Goal: Navigation & Orientation: Find specific page/section

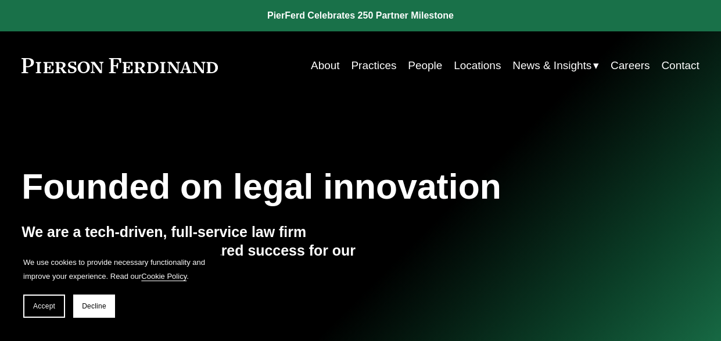
click at [425, 62] on link "People" at bounding box center [425, 66] width 34 height 22
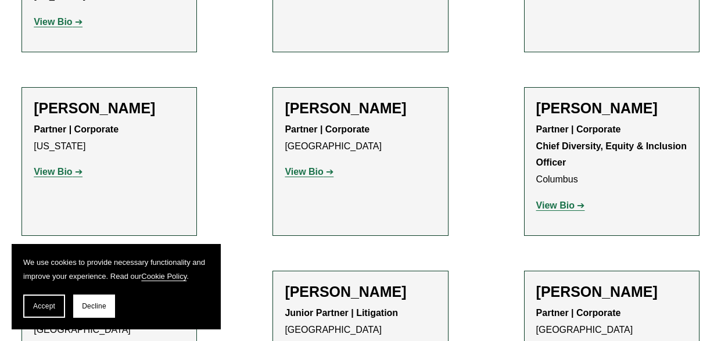
scroll to position [2034, 0]
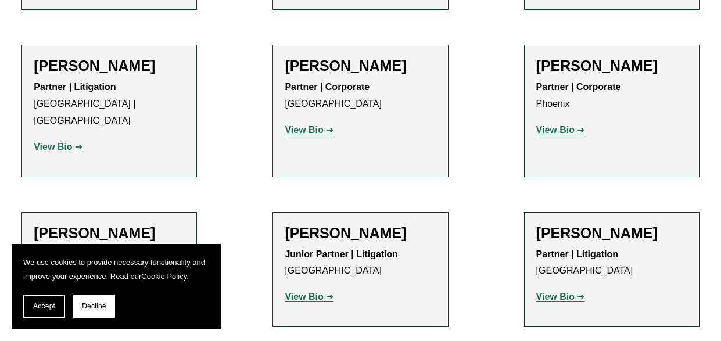
scroll to position [5522, 0]
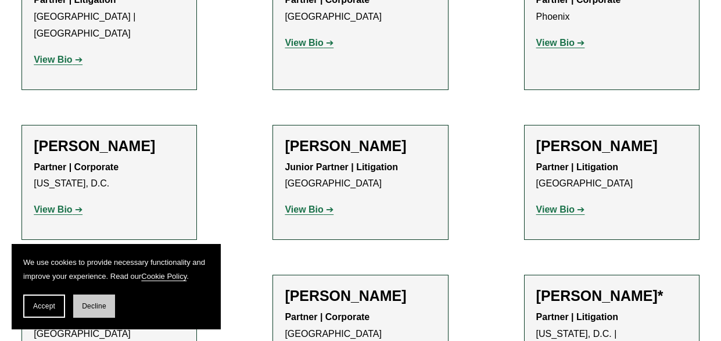
click at [87, 309] on span "Decline" at bounding box center [94, 306] width 24 height 8
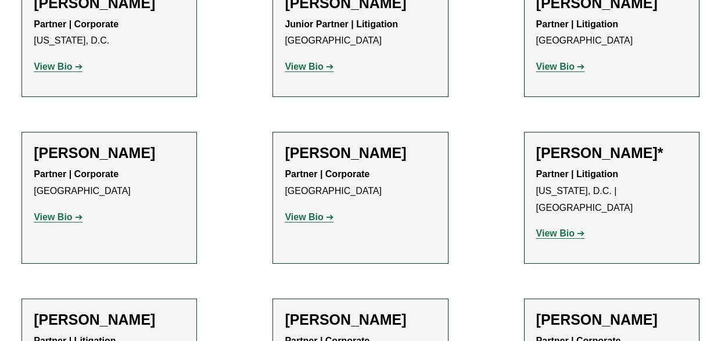
scroll to position [5580, 0]
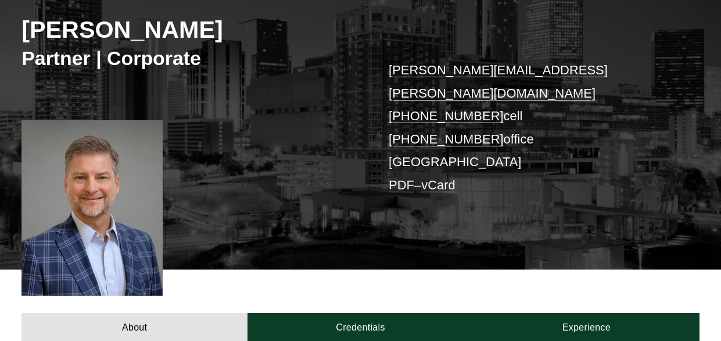
scroll to position [58, 0]
